Goal: Task Accomplishment & Management: Use online tool/utility

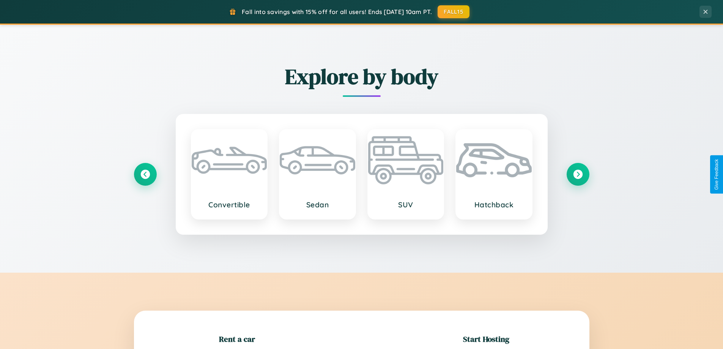
scroll to position [164, 0]
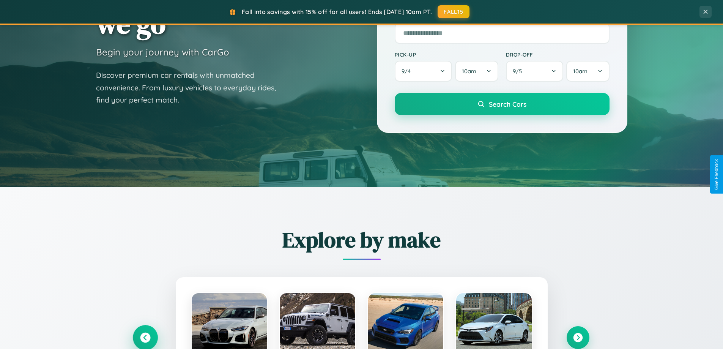
click at [145, 337] on icon at bounding box center [145, 338] width 10 height 10
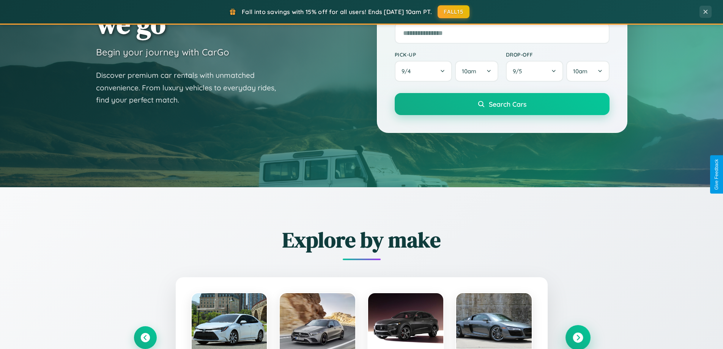
click at [578, 337] on icon at bounding box center [578, 338] width 10 height 10
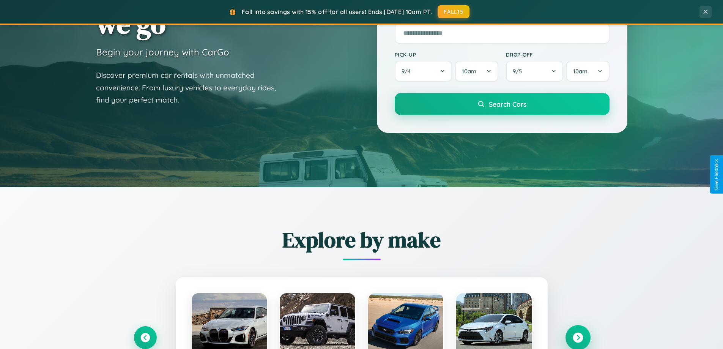
click at [578, 337] on icon at bounding box center [578, 338] width 10 height 10
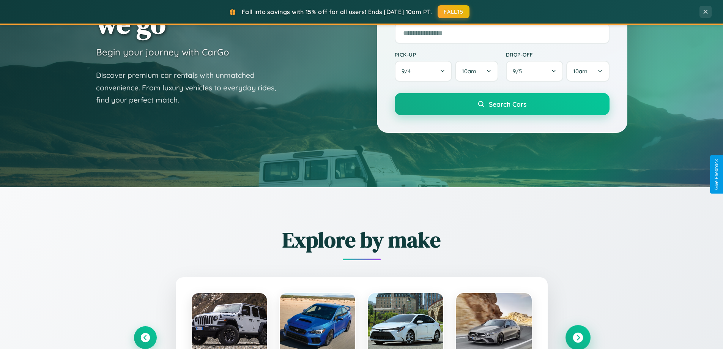
click at [578, 337] on icon at bounding box center [578, 338] width 10 height 10
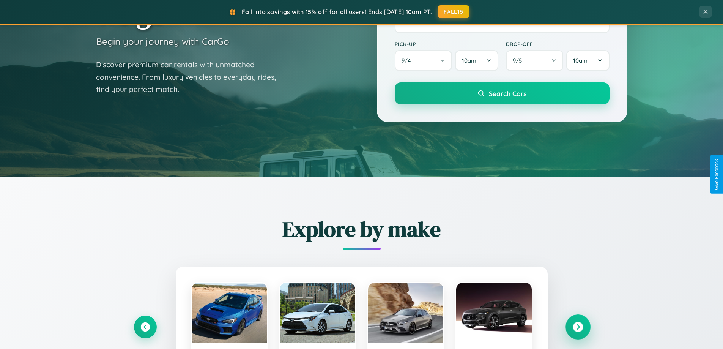
scroll to position [1220, 0]
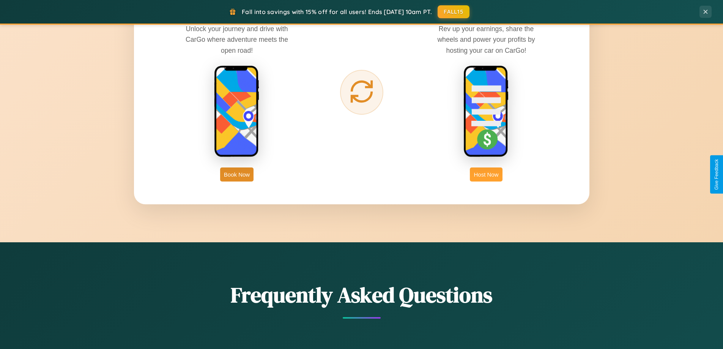
click at [486, 174] on button "Host Now" at bounding box center [486, 174] width 32 height 14
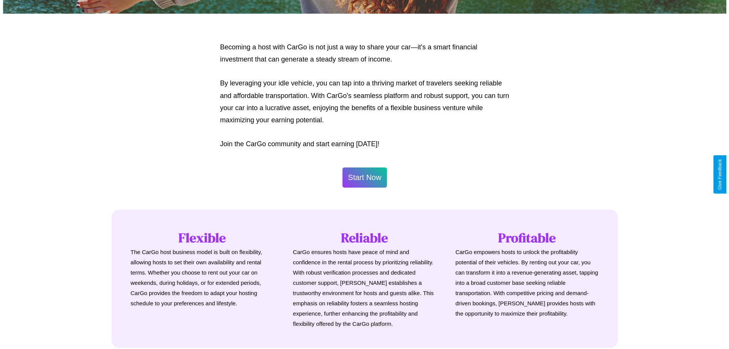
scroll to position [367, 0]
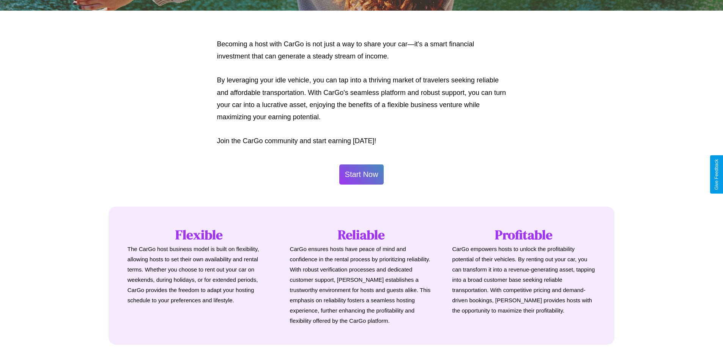
click at [361, 174] on button "Start Now" at bounding box center [361, 174] width 45 height 20
